Goal: Task Accomplishment & Management: Use online tool/utility

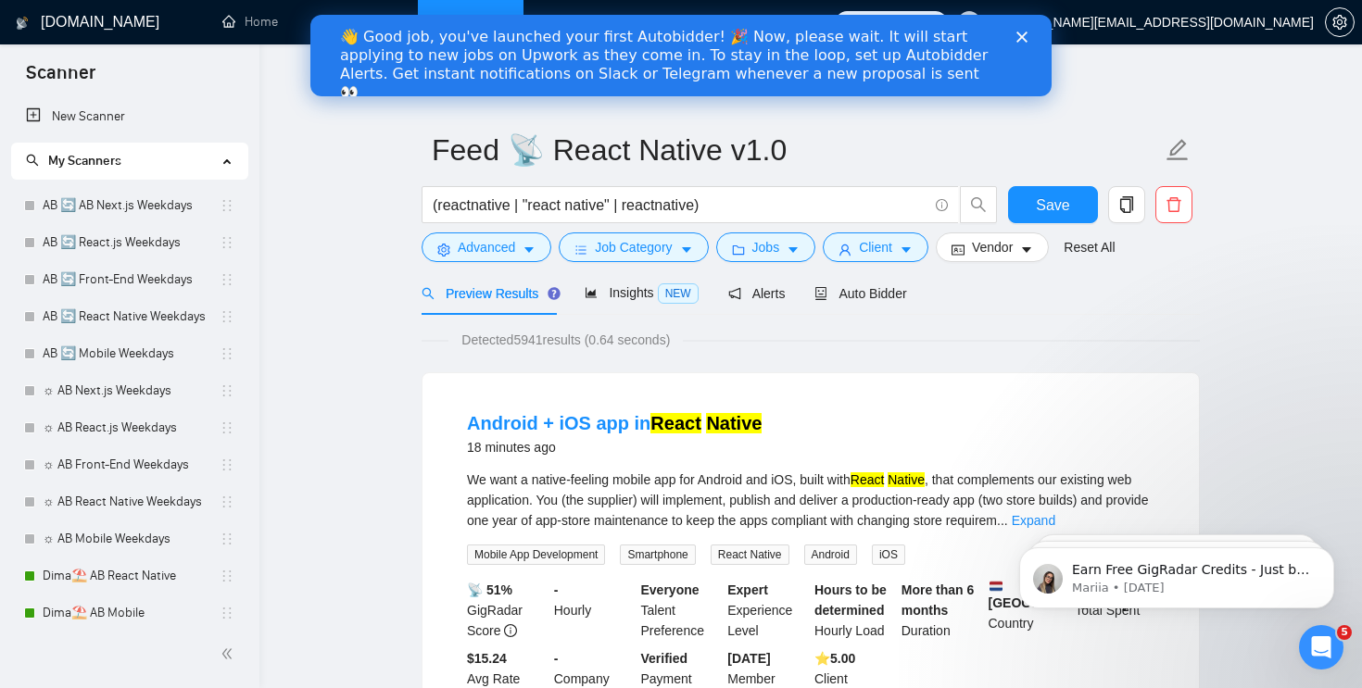
scroll to position [419, 0]
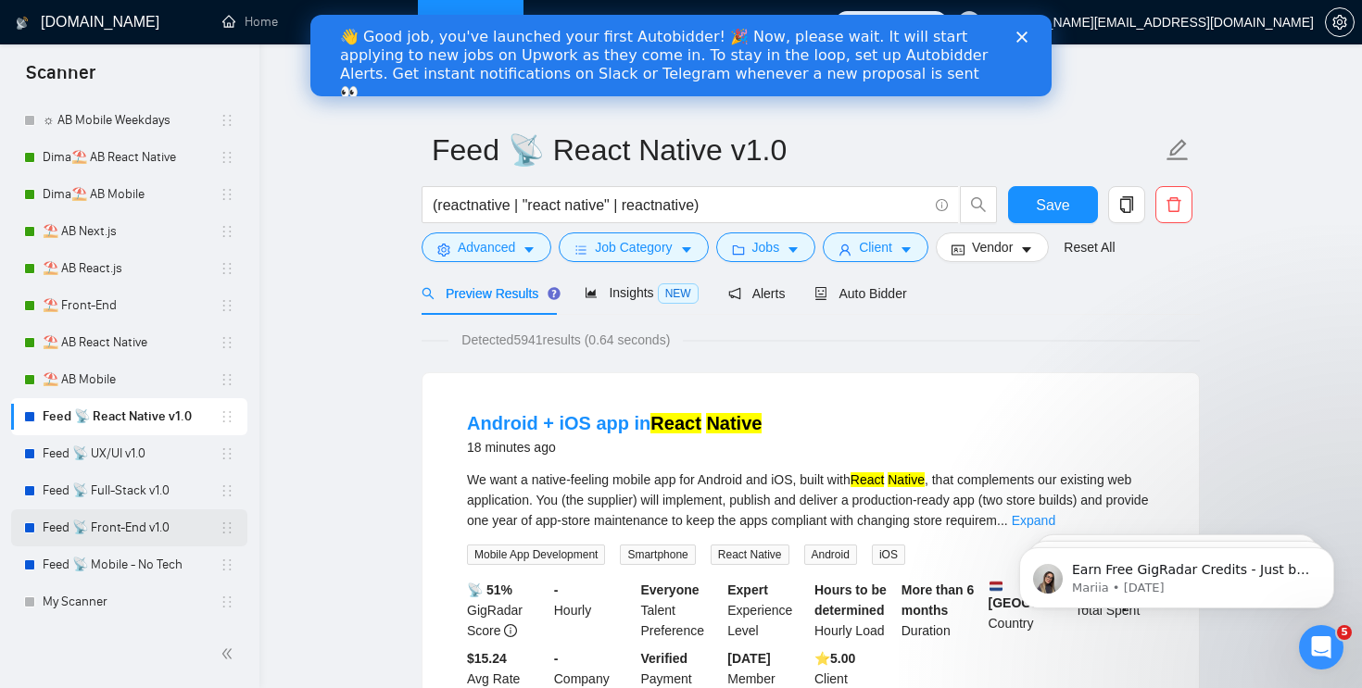
click at [133, 522] on link "Feed 📡 Front-End v1.0" at bounding box center [131, 528] width 177 height 37
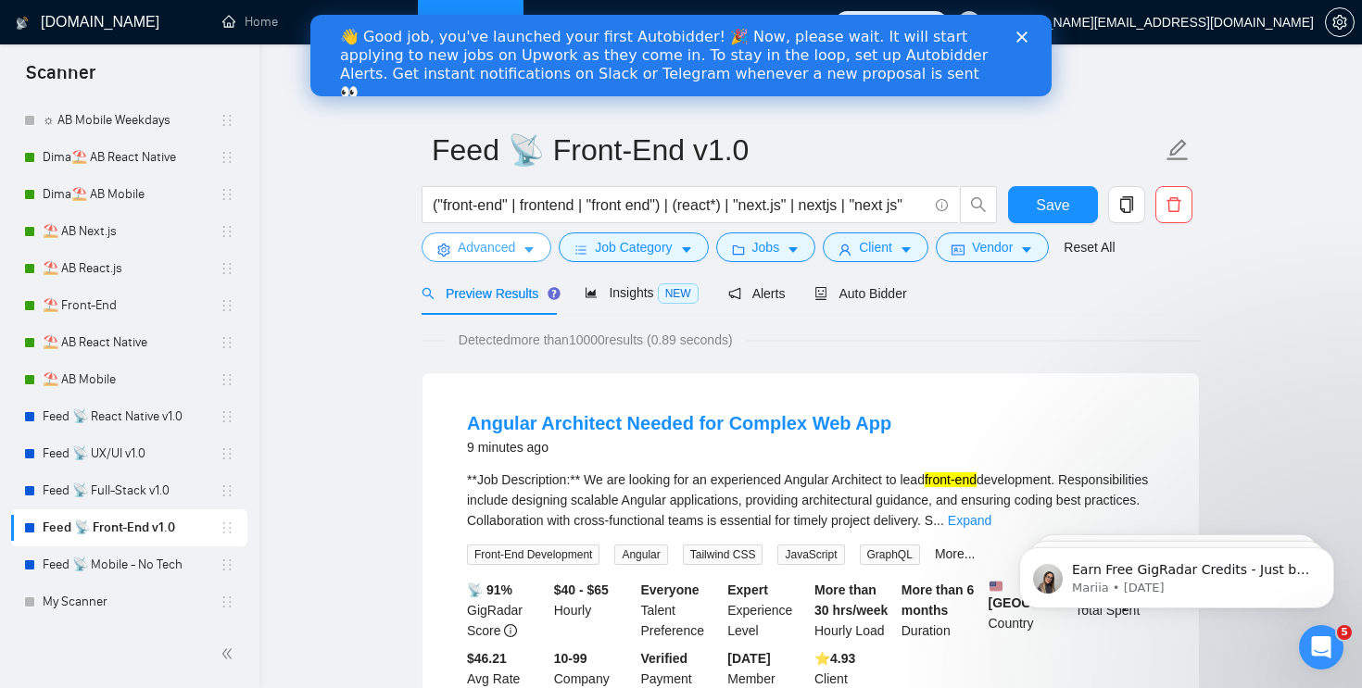
click at [484, 249] on span "Advanced" at bounding box center [486, 247] width 57 height 20
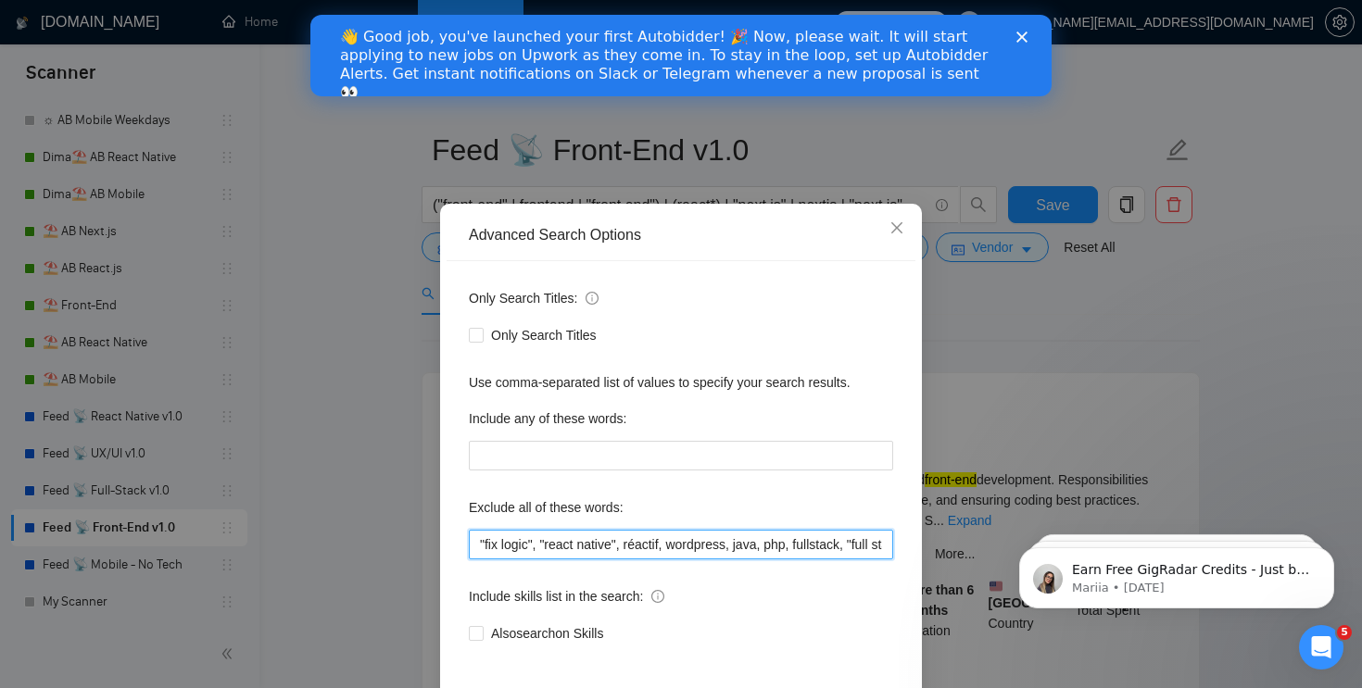
click at [478, 544] on input ""fix logic", "react native", réactif, wordpress, java, php, fullstack, "full st…" at bounding box center [681, 545] width 424 height 30
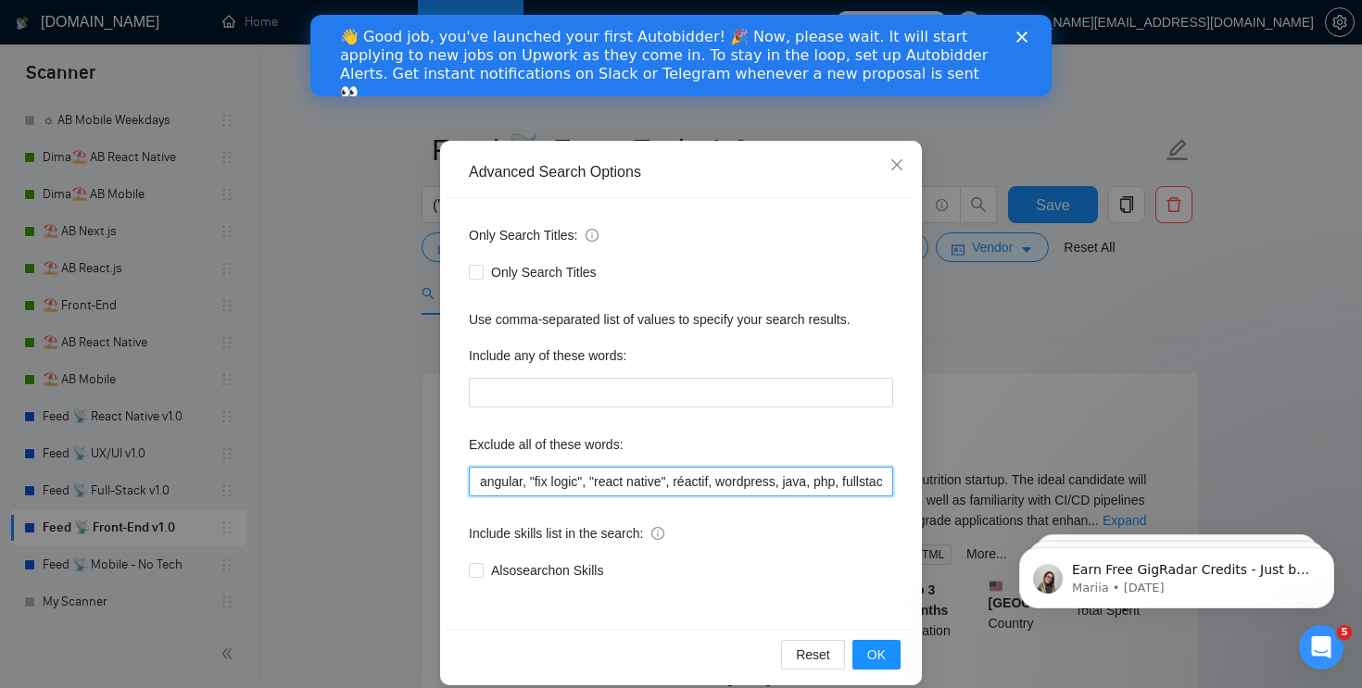
scroll to position [82, 0]
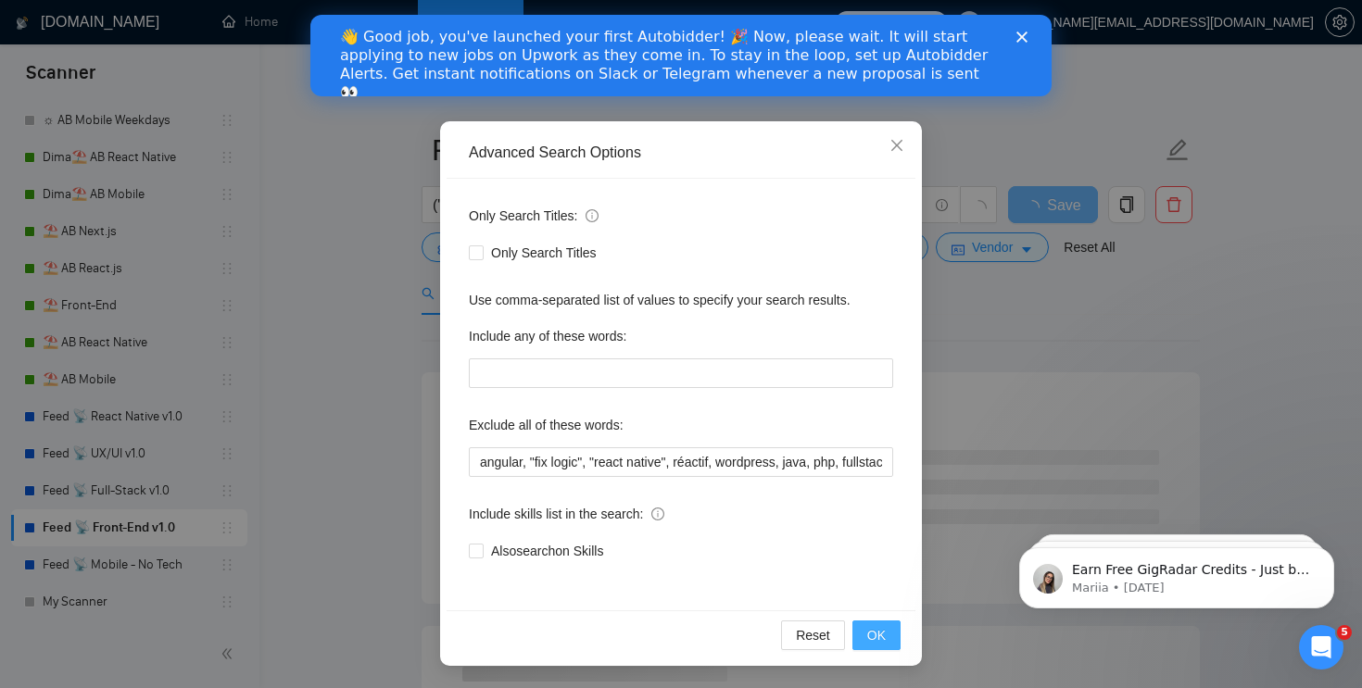
click at [889, 639] on button "OK" at bounding box center [876, 636] width 48 height 30
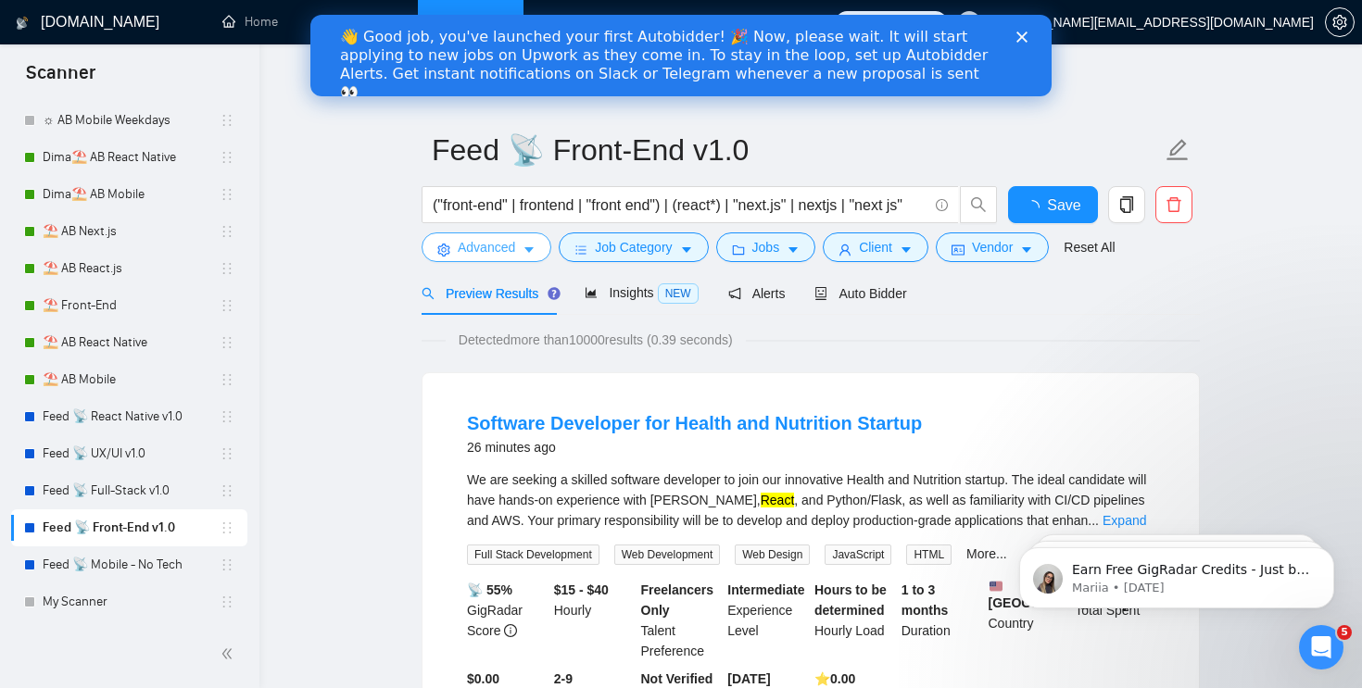
scroll to position [0, 0]
click at [1052, 208] on span "Save" at bounding box center [1052, 205] width 33 height 23
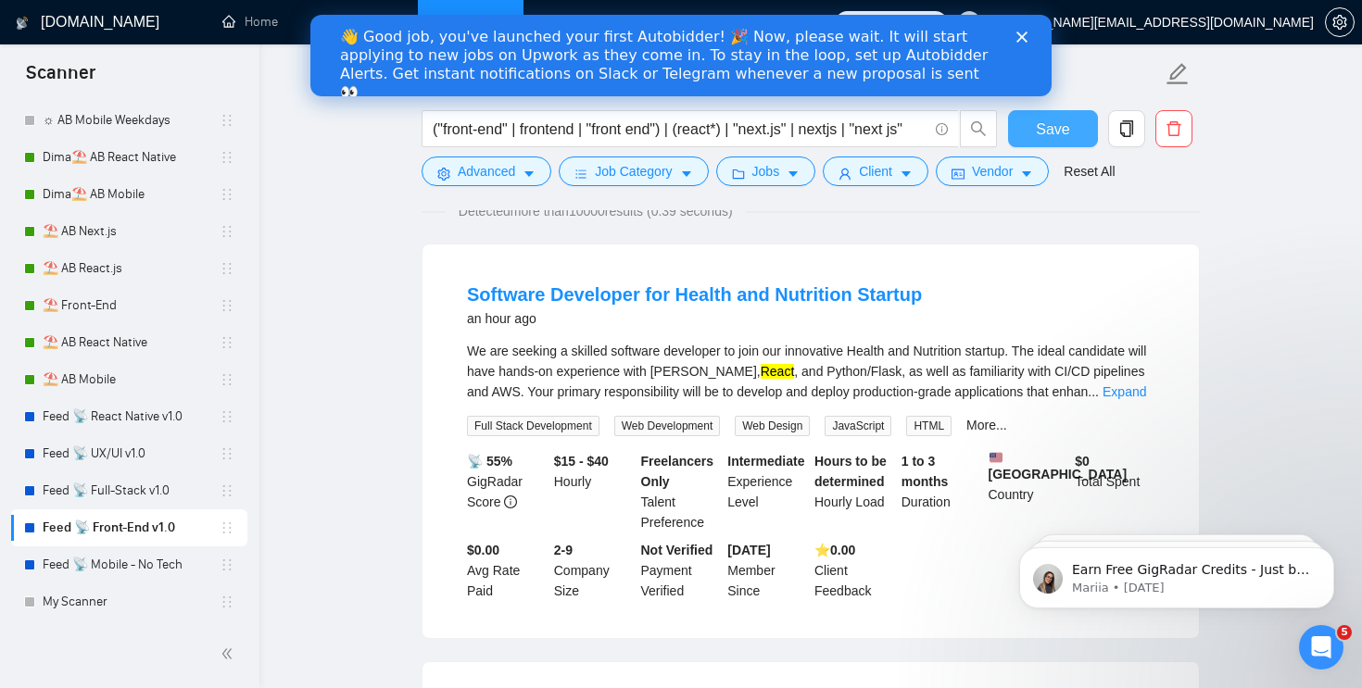
scroll to position [154, 0]
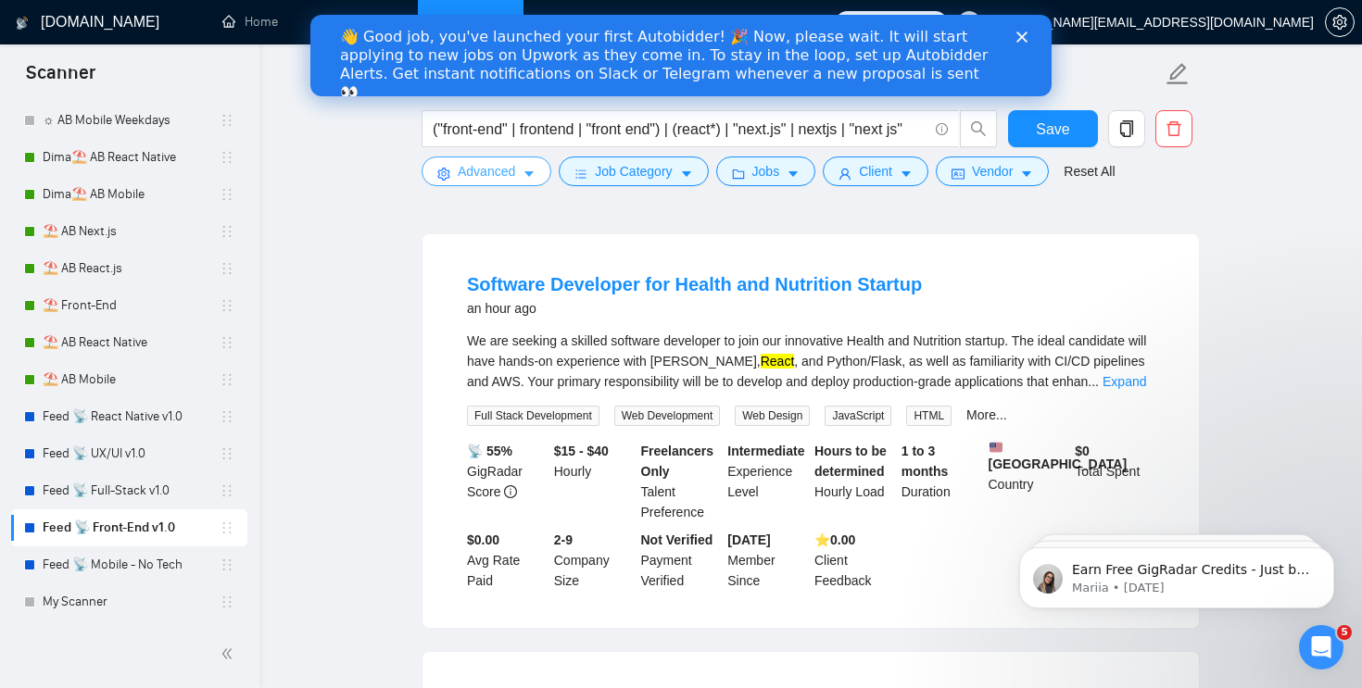
click at [523, 173] on button "Advanced" at bounding box center [487, 172] width 130 height 30
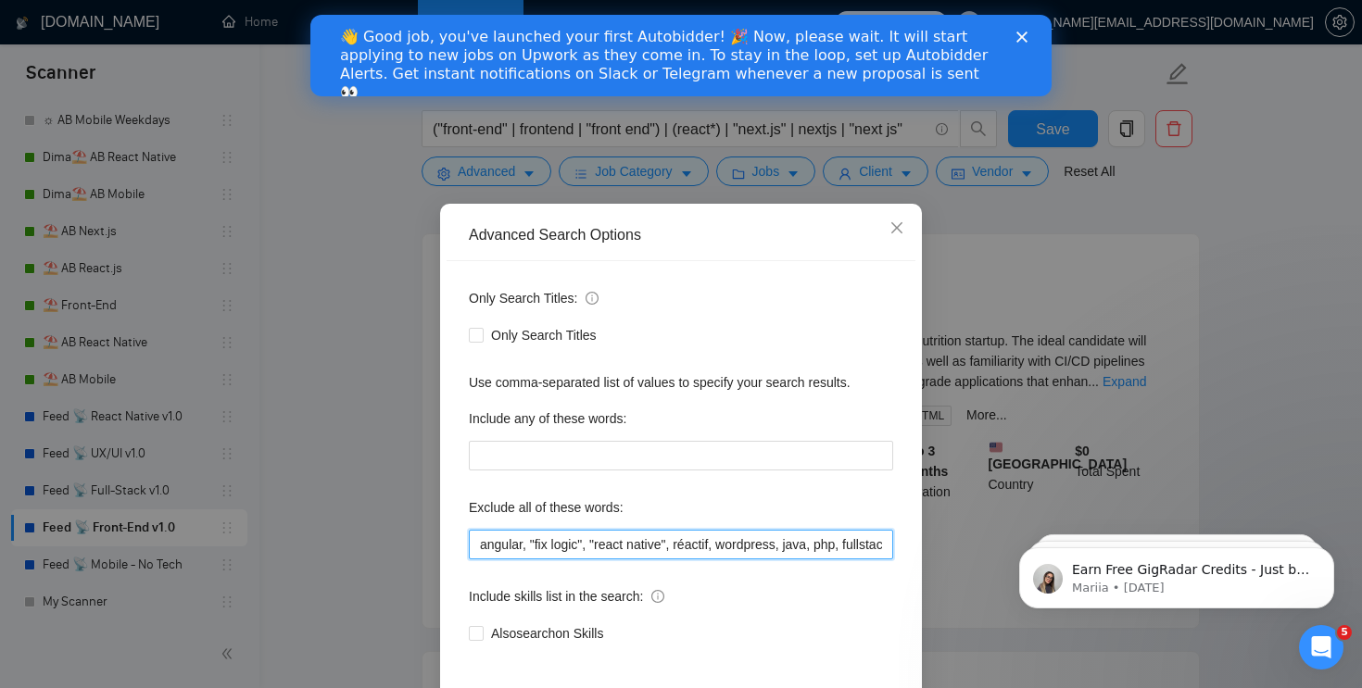
click at [475, 545] on input "angular, "fix logic", "react native", réactif, wordpress, java, php, fullstack,…" at bounding box center [681, 545] width 424 height 30
click at [897, 226] on icon "close" at bounding box center [896, 227] width 15 height 15
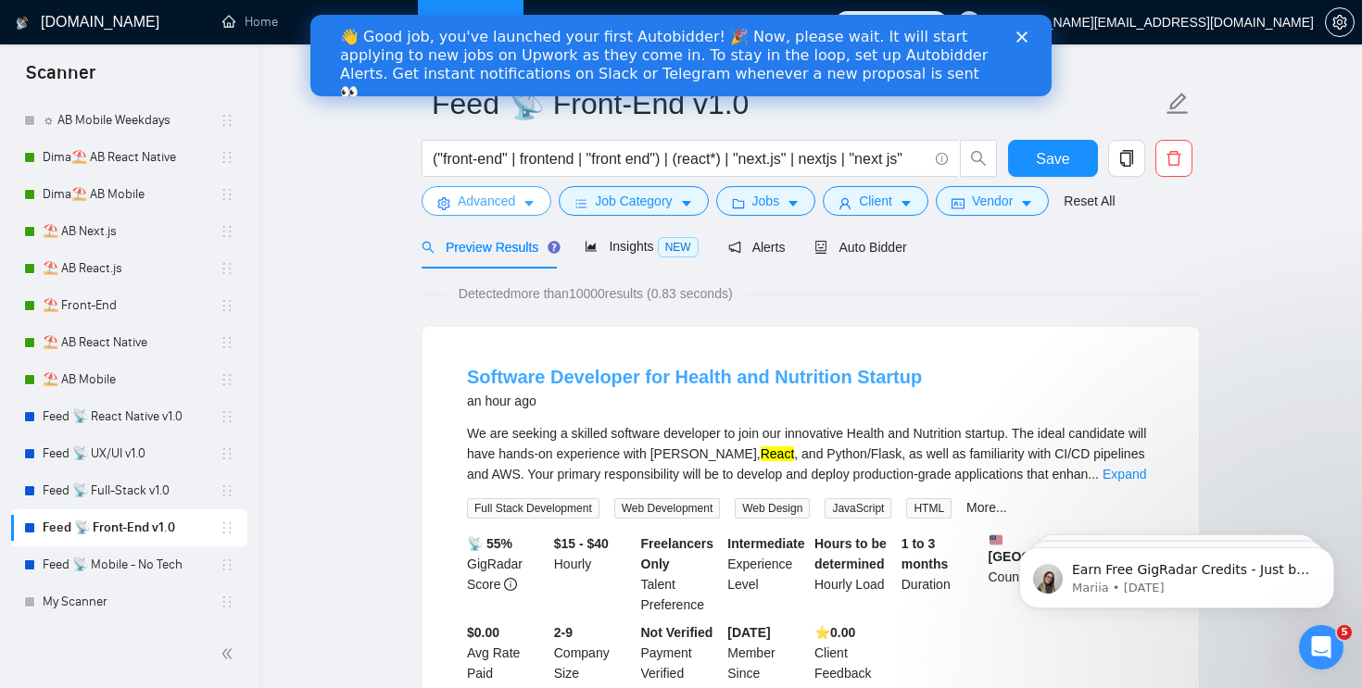
scroll to position [63, 0]
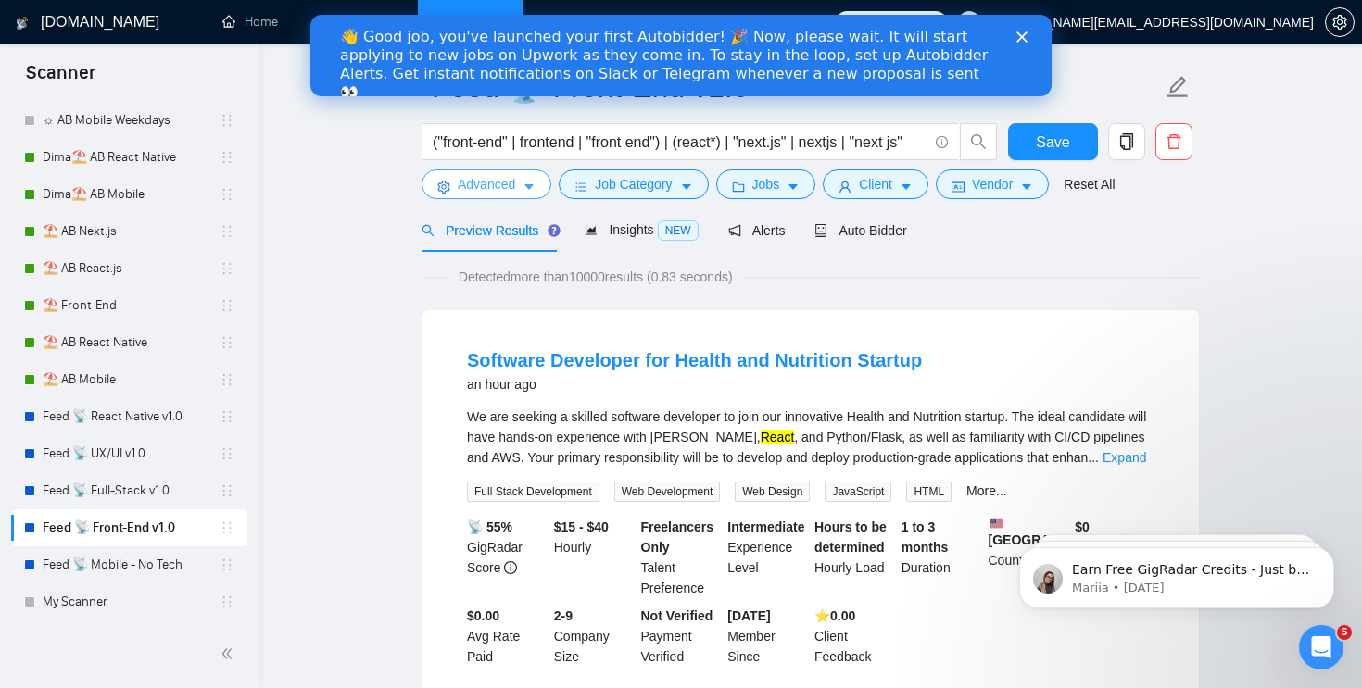
click at [505, 193] on span "Advanced" at bounding box center [486, 184] width 57 height 20
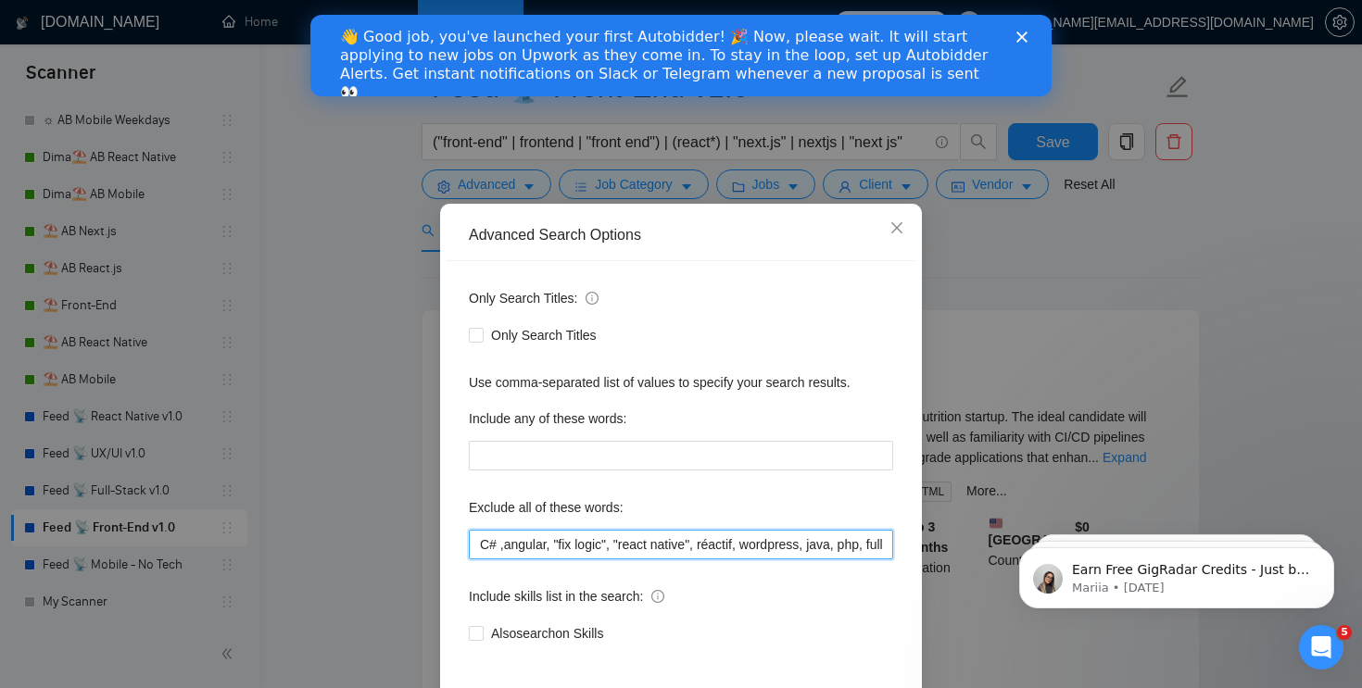
click at [472, 535] on input "C# ,angular, "fix logic", "react native", réactif, wordpress, java, php, fullst…" at bounding box center [681, 545] width 424 height 30
type input "swift ,C# ,angular, "fix logic", "react native", réactif, wordpress, java, php,…"
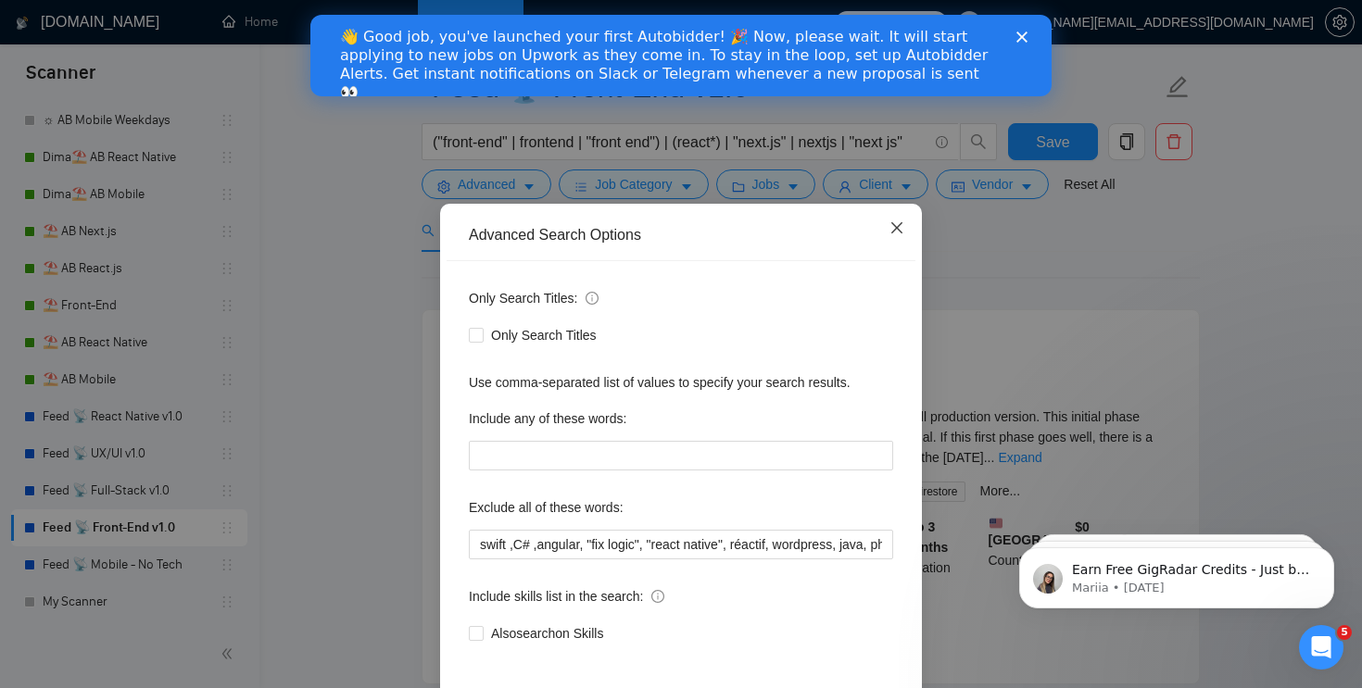
click at [901, 233] on icon "close" at bounding box center [896, 227] width 11 height 11
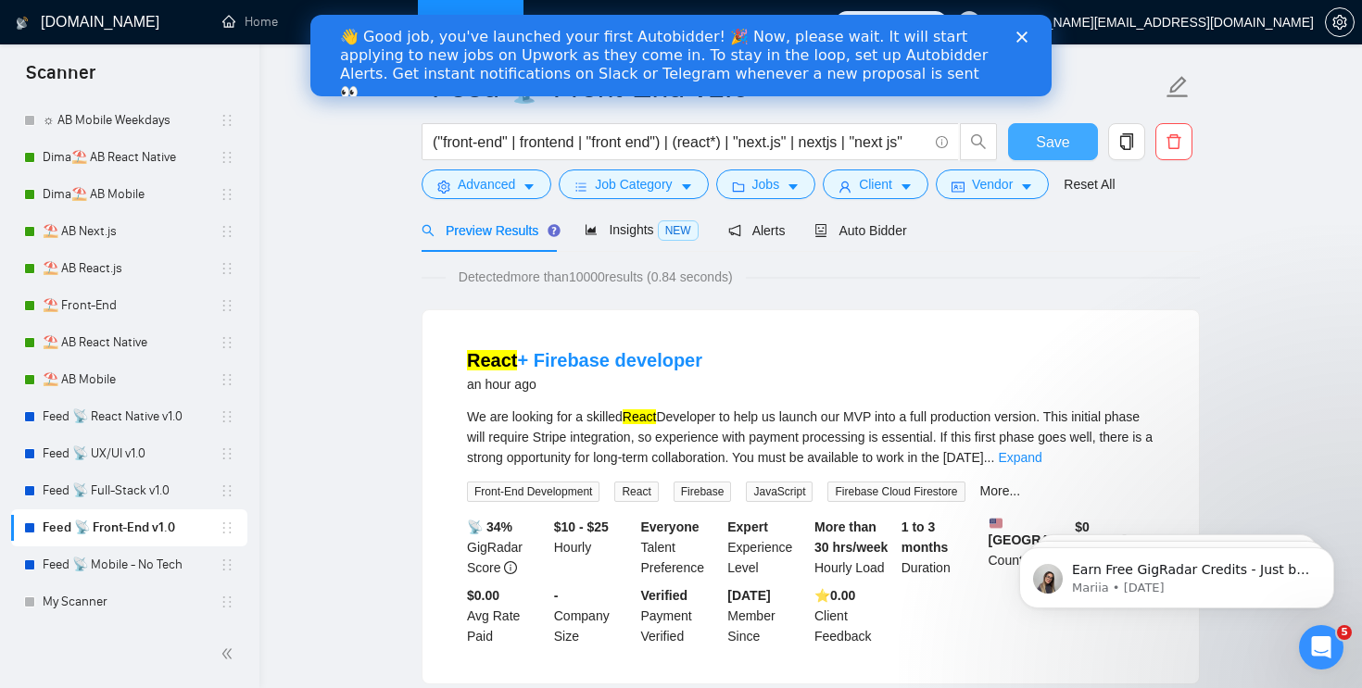
click at [1037, 139] on span "Save" at bounding box center [1052, 142] width 33 height 23
